Goal: Check status: Check status

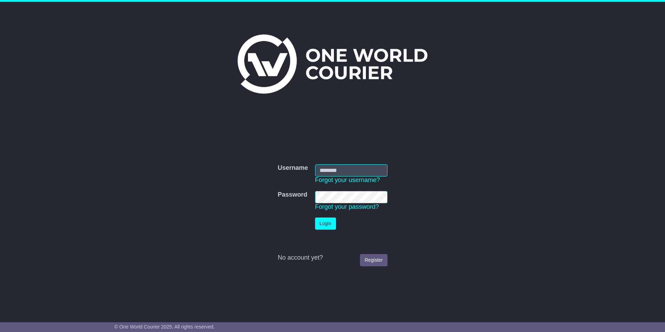
type input "**********"
click at [321, 225] on button "Login" at bounding box center [325, 223] width 21 height 12
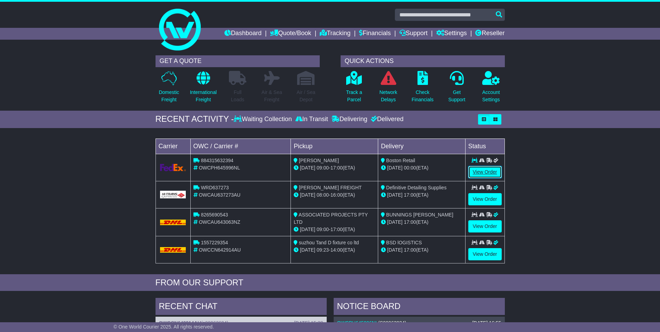
click at [482, 171] on link "View Order" at bounding box center [484, 172] width 33 height 12
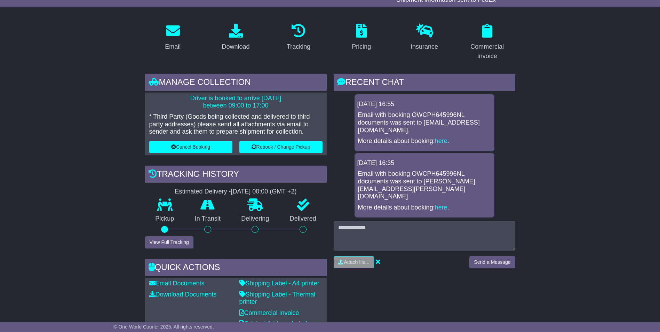
scroll to position [70, 0]
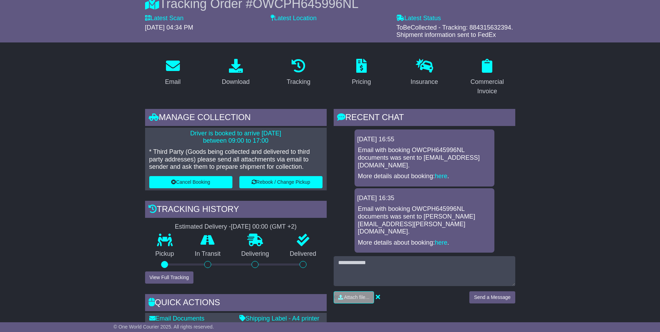
click at [161, 258] on div "Pickup" at bounding box center [165, 253] width 40 height 38
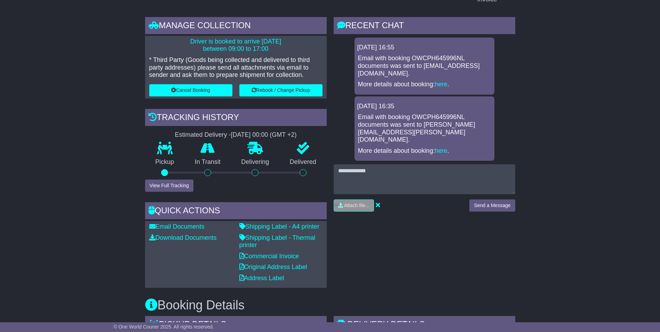
scroll to position [0, 0]
